Goal: Communication & Community: Answer question/provide support

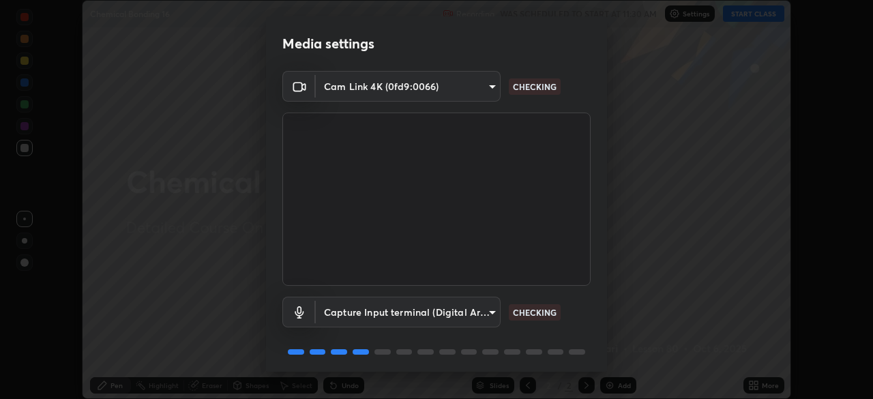
scroll to position [48, 0]
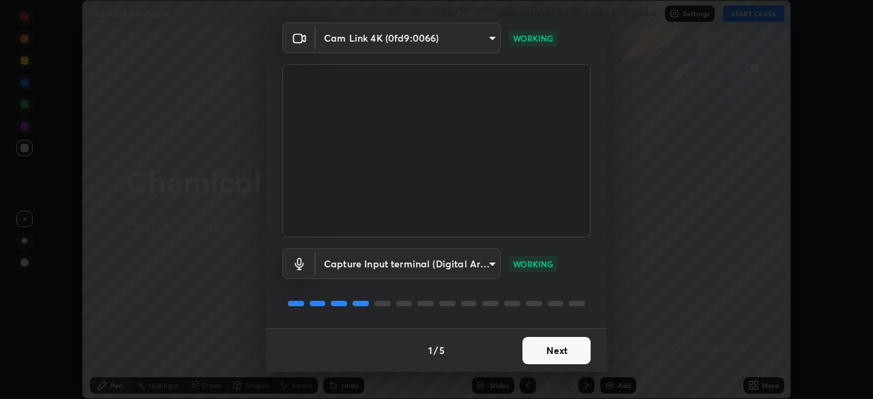
click at [559, 347] on button "Next" at bounding box center [556, 350] width 68 height 27
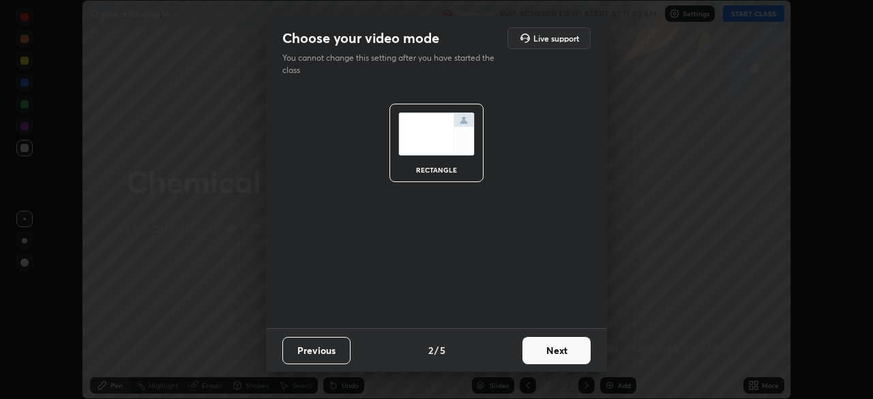
scroll to position [0, 0]
click at [567, 352] on button "Next" at bounding box center [556, 350] width 68 height 27
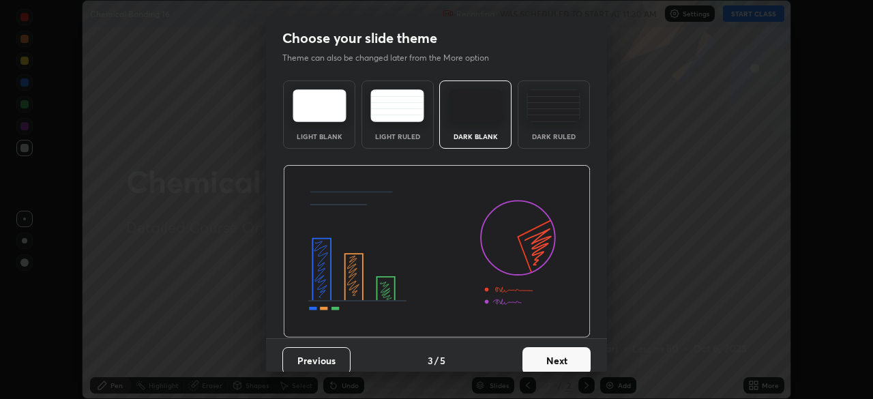
click at [563, 355] on button "Next" at bounding box center [556, 360] width 68 height 27
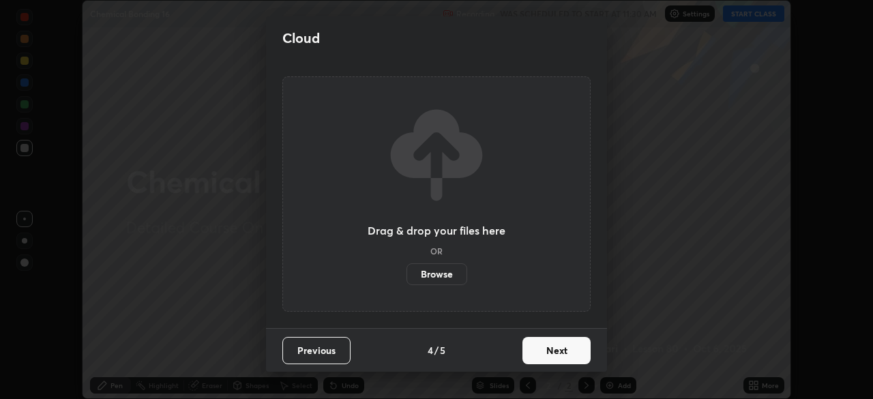
click at [629, 310] on div "Cloud Drag & drop your files here OR Browse Previous 4 / 5 Next" at bounding box center [436, 199] width 873 height 399
click at [567, 352] on button "Next" at bounding box center [556, 350] width 68 height 27
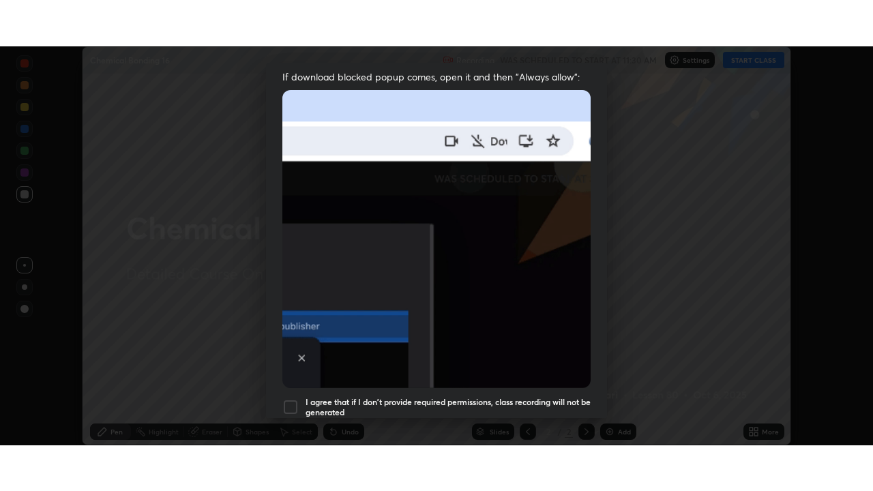
scroll to position [327, 0]
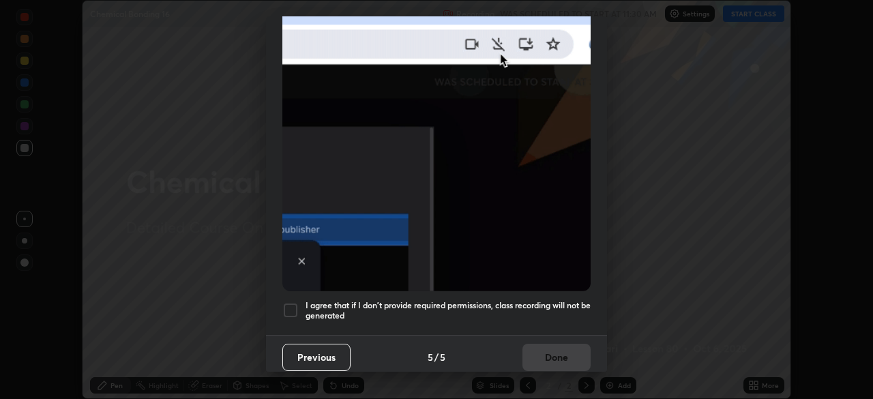
click at [293, 302] on div at bounding box center [290, 310] width 16 height 16
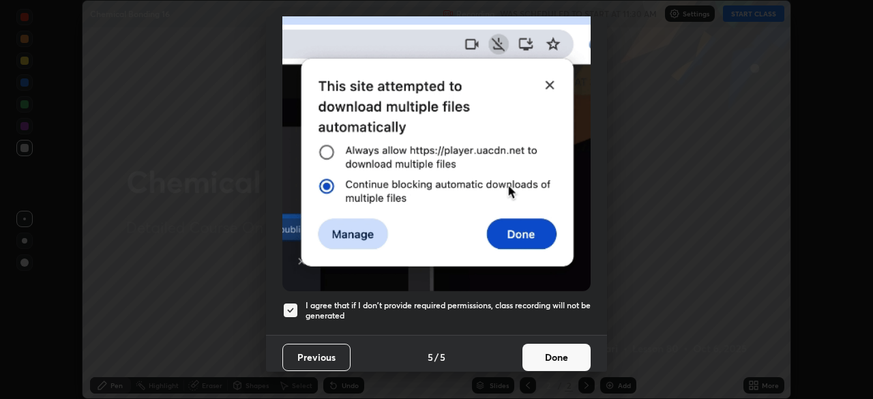
click at [563, 351] on button "Done" at bounding box center [556, 357] width 68 height 27
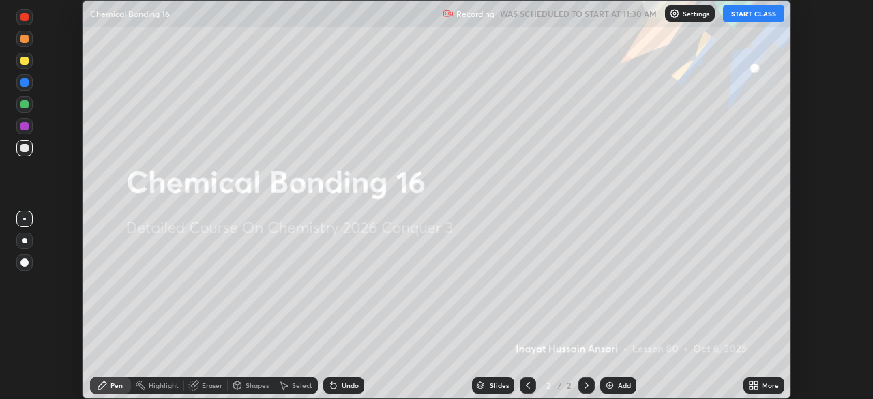
click at [757, 16] on button "START CLASS" at bounding box center [753, 13] width 61 height 16
click at [751, 383] on icon at bounding box center [750, 382] width 3 height 3
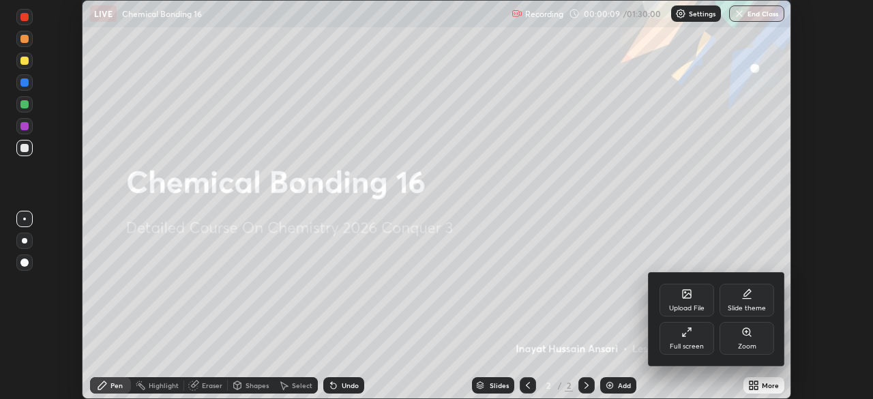
click at [705, 338] on div "Full screen" at bounding box center [686, 338] width 55 height 33
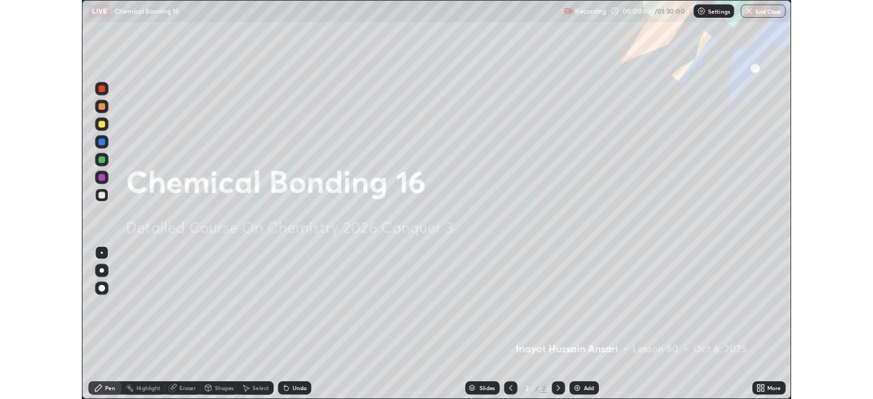
scroll to position [491, 873]
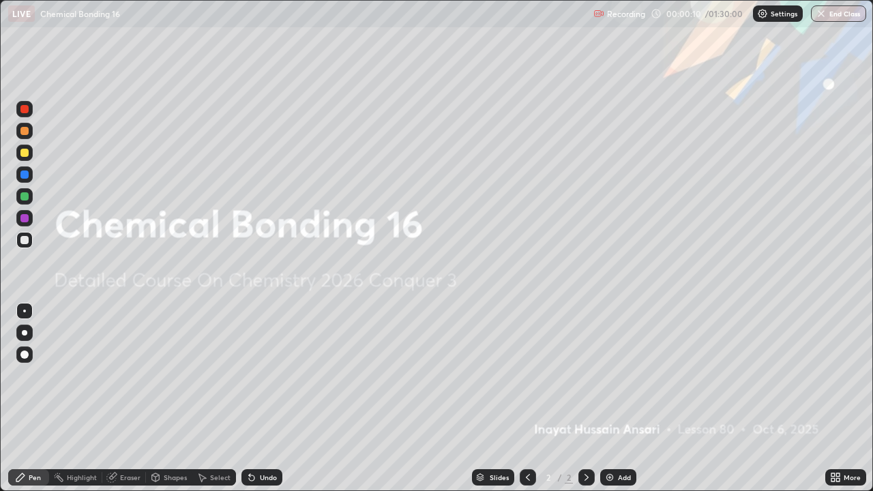
click at [834, 398] on icon at bounding box center [832, 474] width 3 height 3
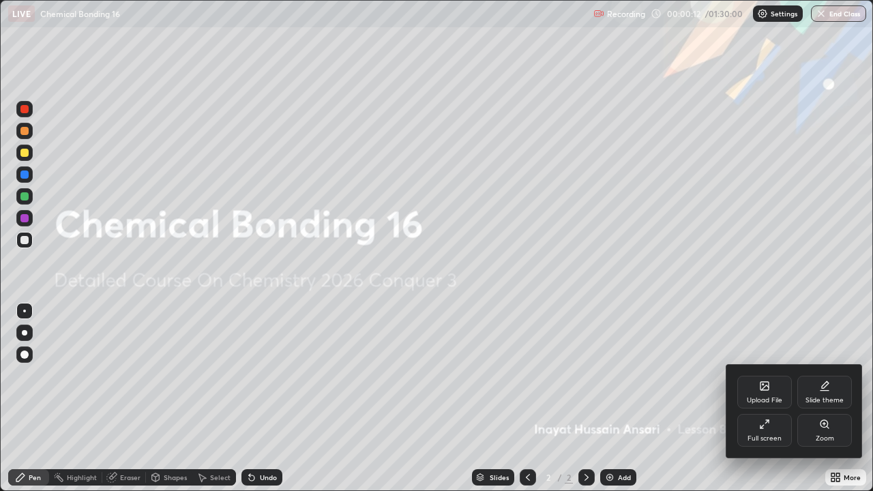
click at [823, 398] on div "Slide theme" at bounding box center [824, 400] width 38 height 7
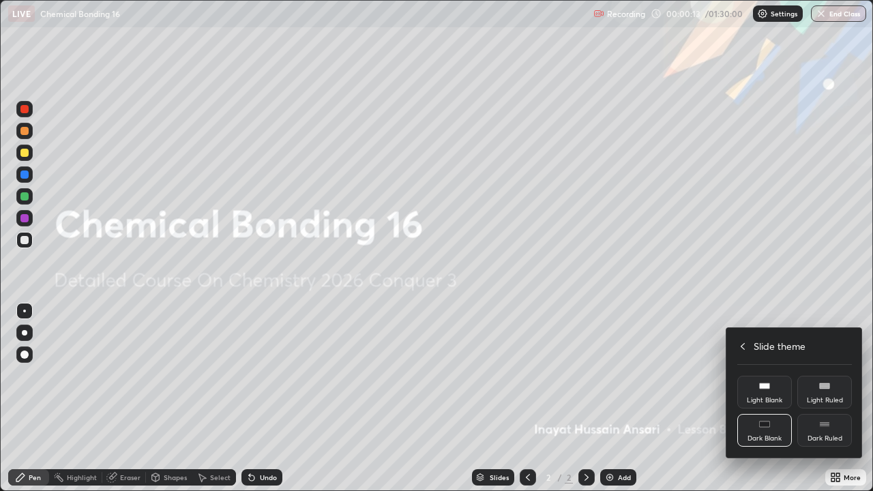
click at [825, 398] on div "Dark Ruled" at bounding box center [824, 438] width 35 height 7
click at [696, 398] on div at bounding box center [436, 245] width 873 height 491
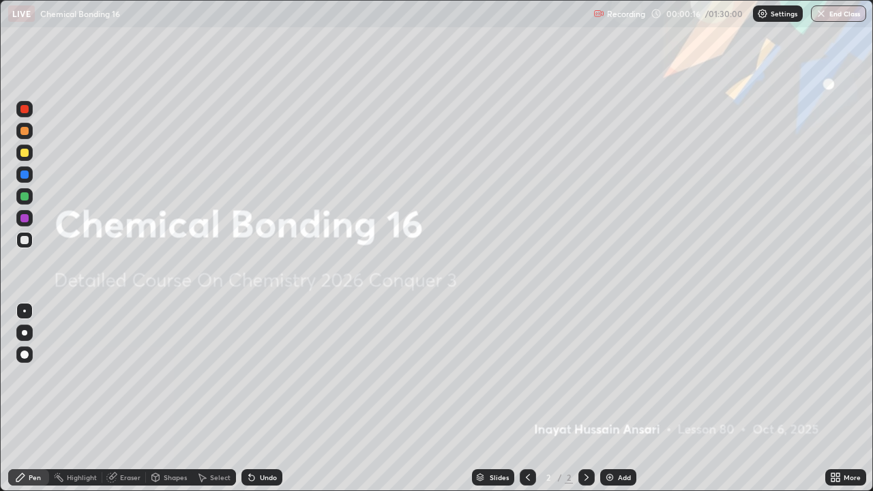
click at [610, 398] on img at bounding box center [609, 477] width 11 height 11
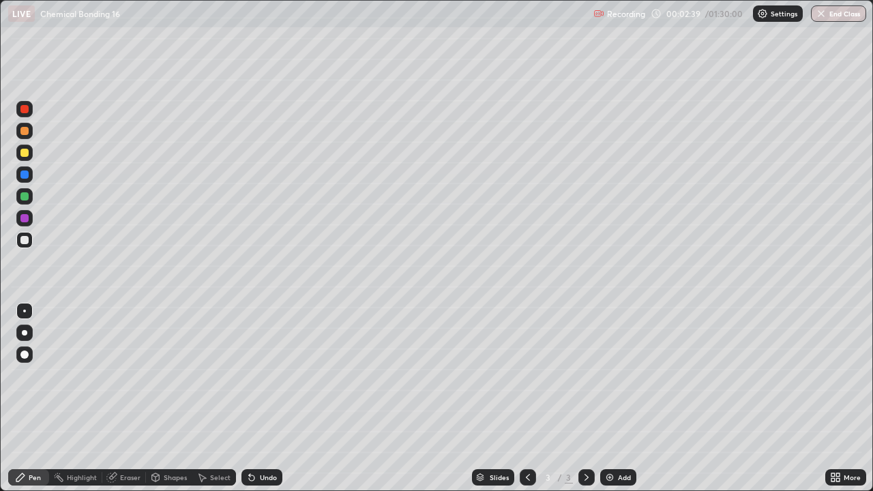
click at [125, 398] on div "Eraser" at bounding box center [130, 477] width 20 height 7
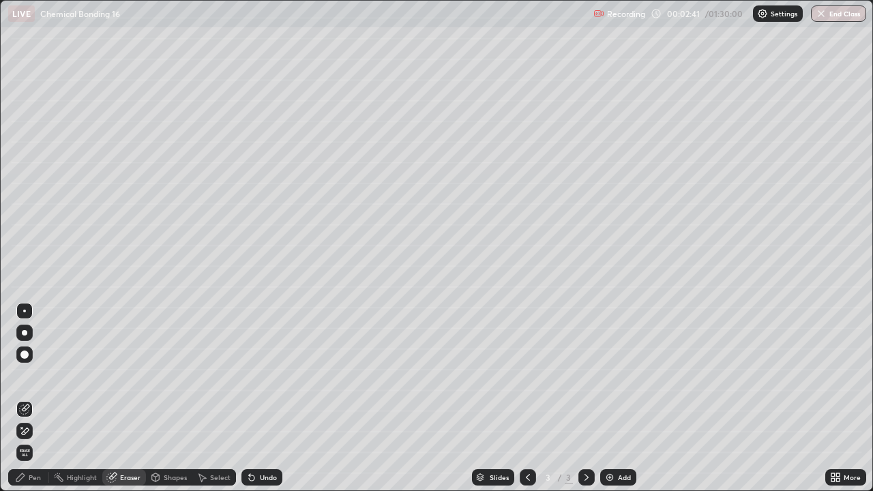
click at [36, 398] on div "Pen" at bounding box center [35, 477] width 12 height 7
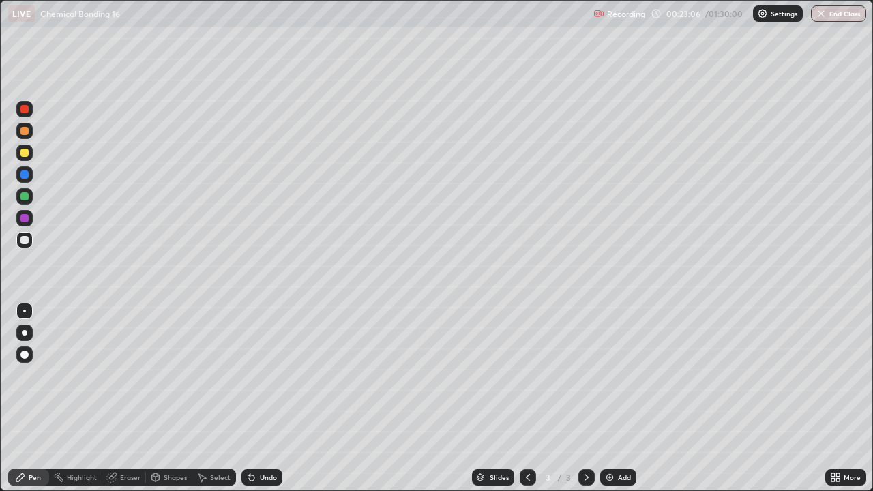
click at [605, 398] on img at bounding box center [609, 477] width 11 height 11
click at [602, 398] on div "Add" at bounding box center [618, 477] width 36 height 16
click at [607, 398] on img at bounding box center [609, 477] width 11 height 11
click at [252, 26] on div "LIVE Chemical Bonding 16" at bounding box center [298, 13] width 580 height 27
click at [253, 23] on div "LIVE Chemical Bonding 16" at bounding box center [298, 13] width 580 height 27
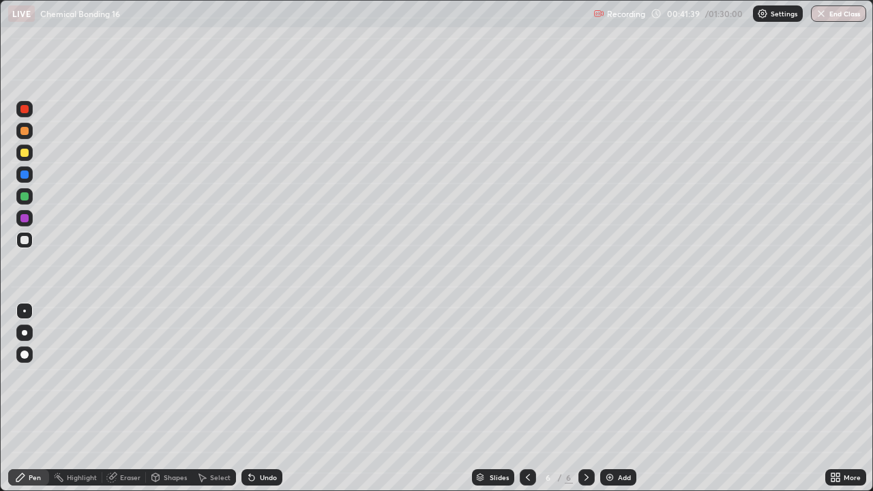
click at [308, 23] on div "LIVE Chemical Bonding 16" at bounding box center [298, 13] width 580 height 27
click at [130, 398] on div "Eraser" at bounding box center [130, 477] width 20 height 7
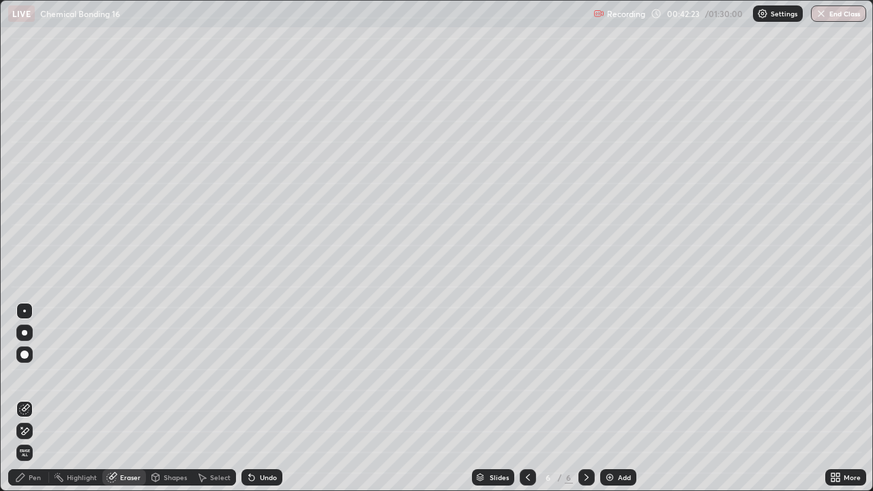
click at [41, 398] on div "Pen" at bounding box center [28, 477] width 41 height 16
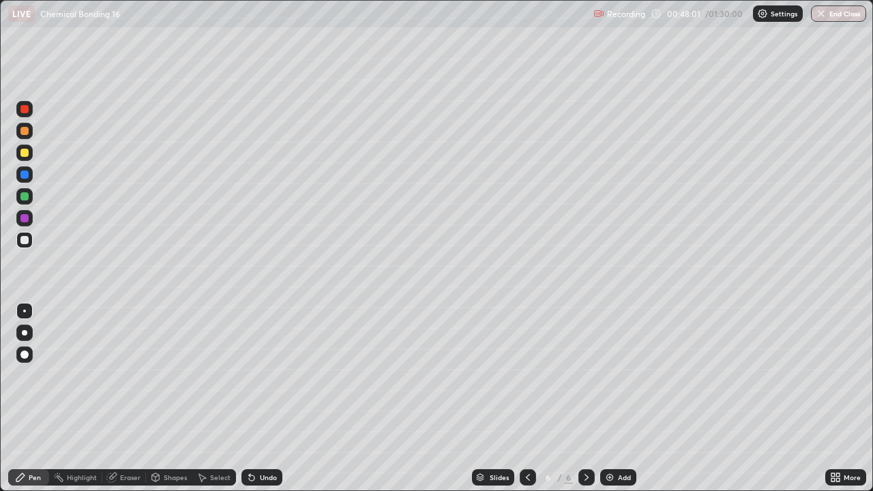
click at [608, 398] on img at bounding box center [609, 477] width 11 height 11
click at [606, 398] on img at bounding box center [609, 477] width 11 height 11
click at [134, 398] on div "Eraser" at bounding box center [130, 477] width 20 height 7
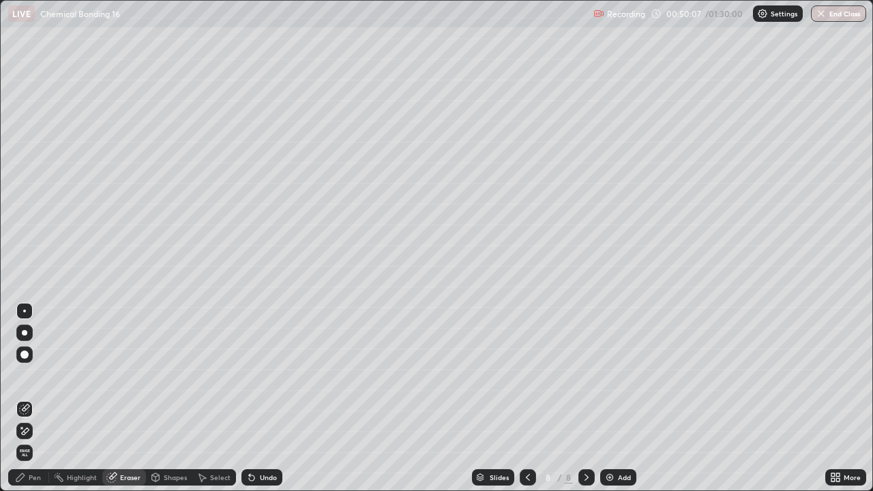
click at [38, 398] on div "Pen" at bounding box center [35, 477] width 12 height 7
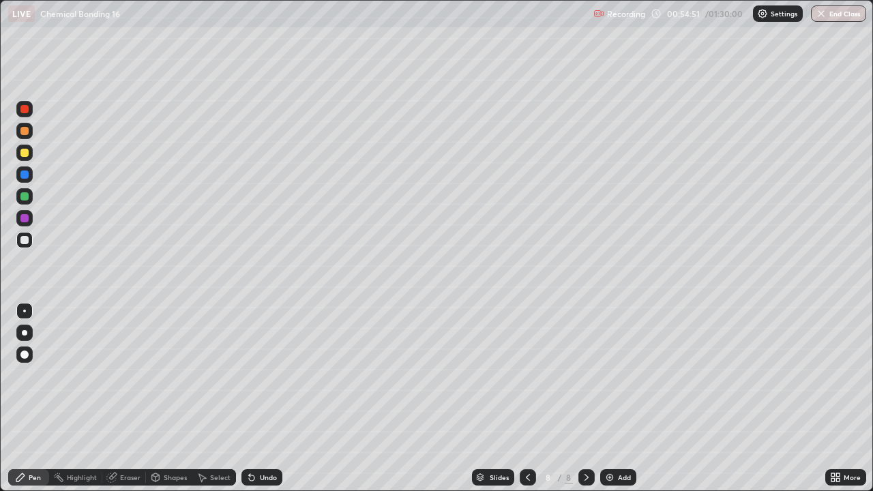
click at [606, 398] on img at bounding box center [609, 477] width 11 height 11
click at [138, 398] on div "Eraser" at bounding box center [130, 477] width 20 height 7
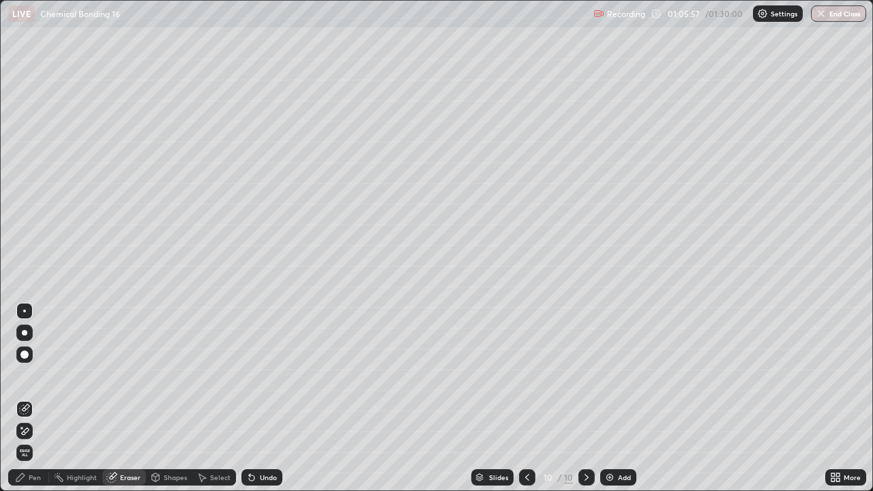
click at [43, 398] on div "Pen" at bounding box center [28, 477] width 41 height 16
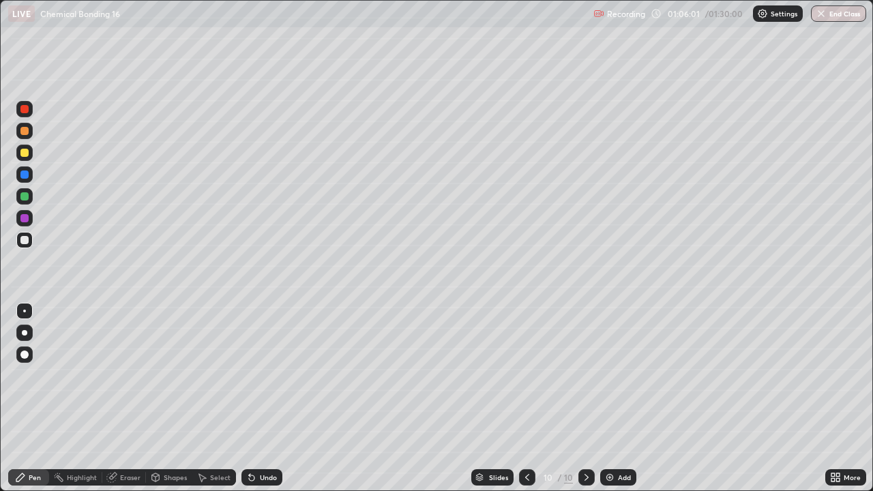
click at [40, 398] on div "Pen" at bounding box center [35, 477] width 12 height 7
click at [141, 398] on div "Eraser" at bounding box center [124, 477] width 44 height 16
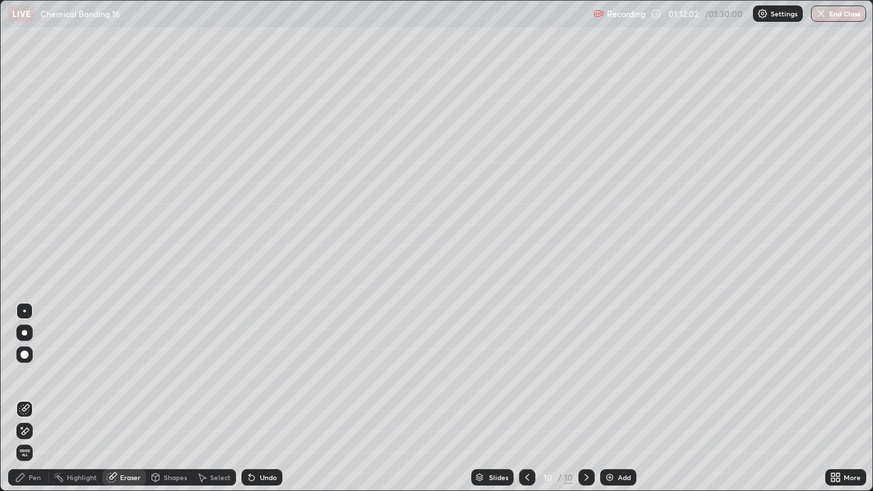
click at [39, 398] on div "Pen" at bounding box center [35, 477] width 12 height 7
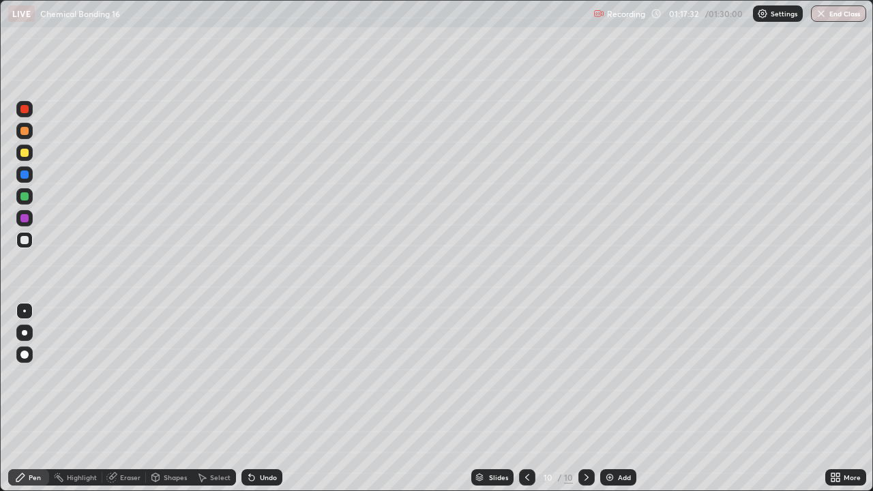
click at [604, 398] on img at bounding box center [609, 477] width 11 height 11
click at [608, 398] on img at bounding box center [609, 477] width 11 height 11
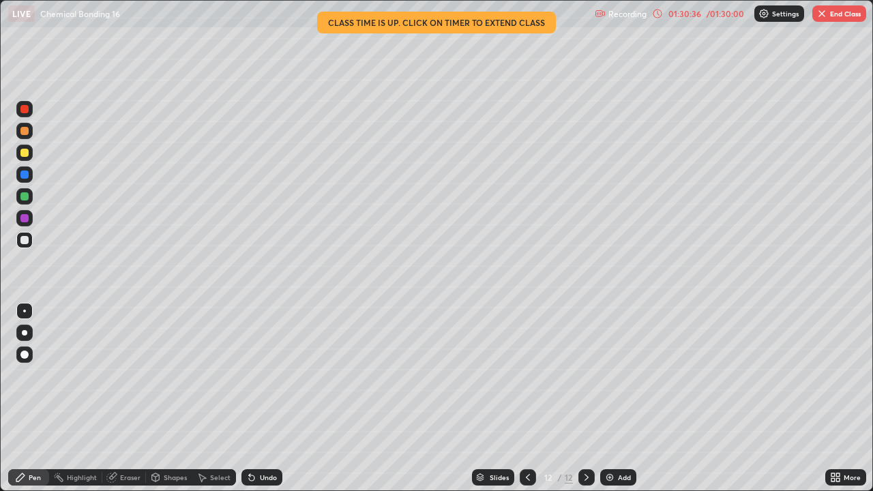
click at [821, 10] on img "button" at bounding box center [821, 13] width 11 height 11
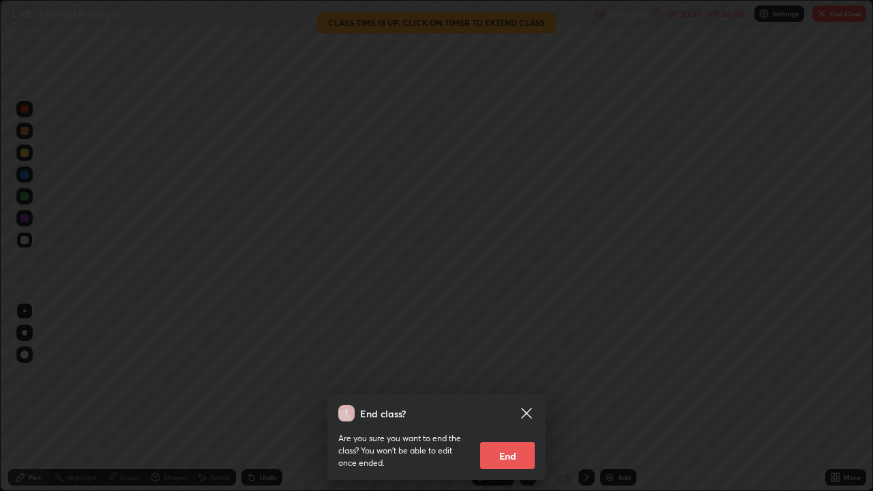
click at [509, 398] on button "End" at bounding box center [507, 455] width 55 height 27
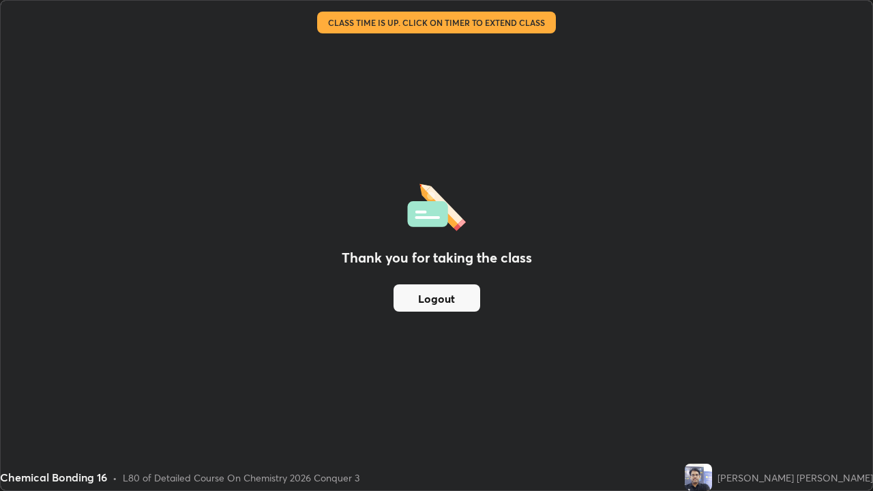
click at [466, 295] on button "Logout" at bounding box center [436, 297] width 87 height 27
click at [441, 300] on button "Logout" at bounding box center [436, 297] width 87 height 27
click at [441, 302] on button "Logout" at bounding box center [436, 297] width 87 height 27
click at [443, 302] on button "Logout" at bounding box center [436, 297] width 87 height 27
click at [712, 398] on img at bounding box center [698, 477] width 27 height 27
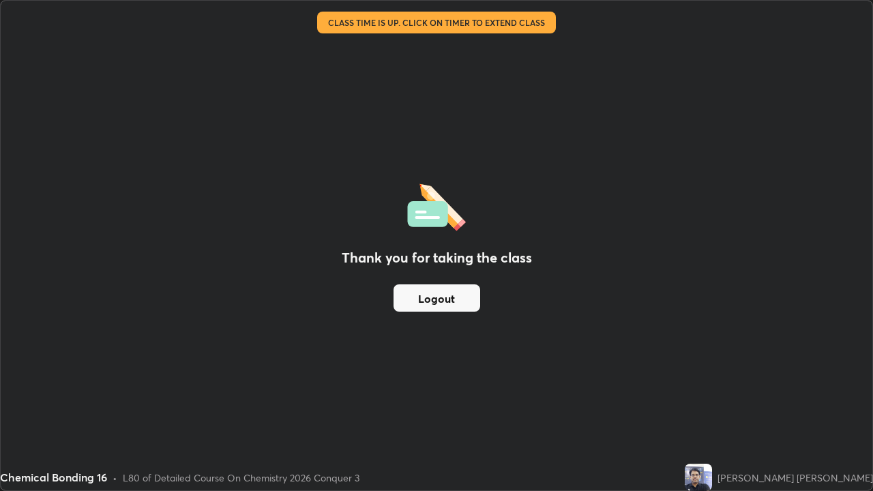
click at [712, 398] on img at bounding box center [698, 477] width 27 height 27
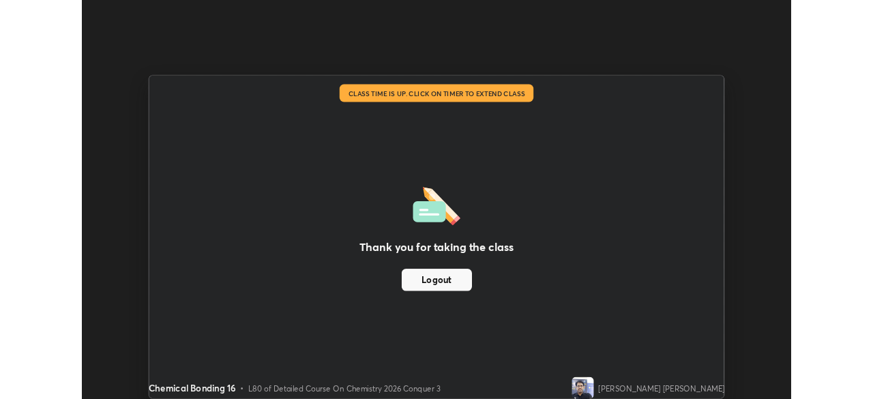
scroll to position [67795, 67321]
